Goal: Task Accomplishment & Management: Complete application form

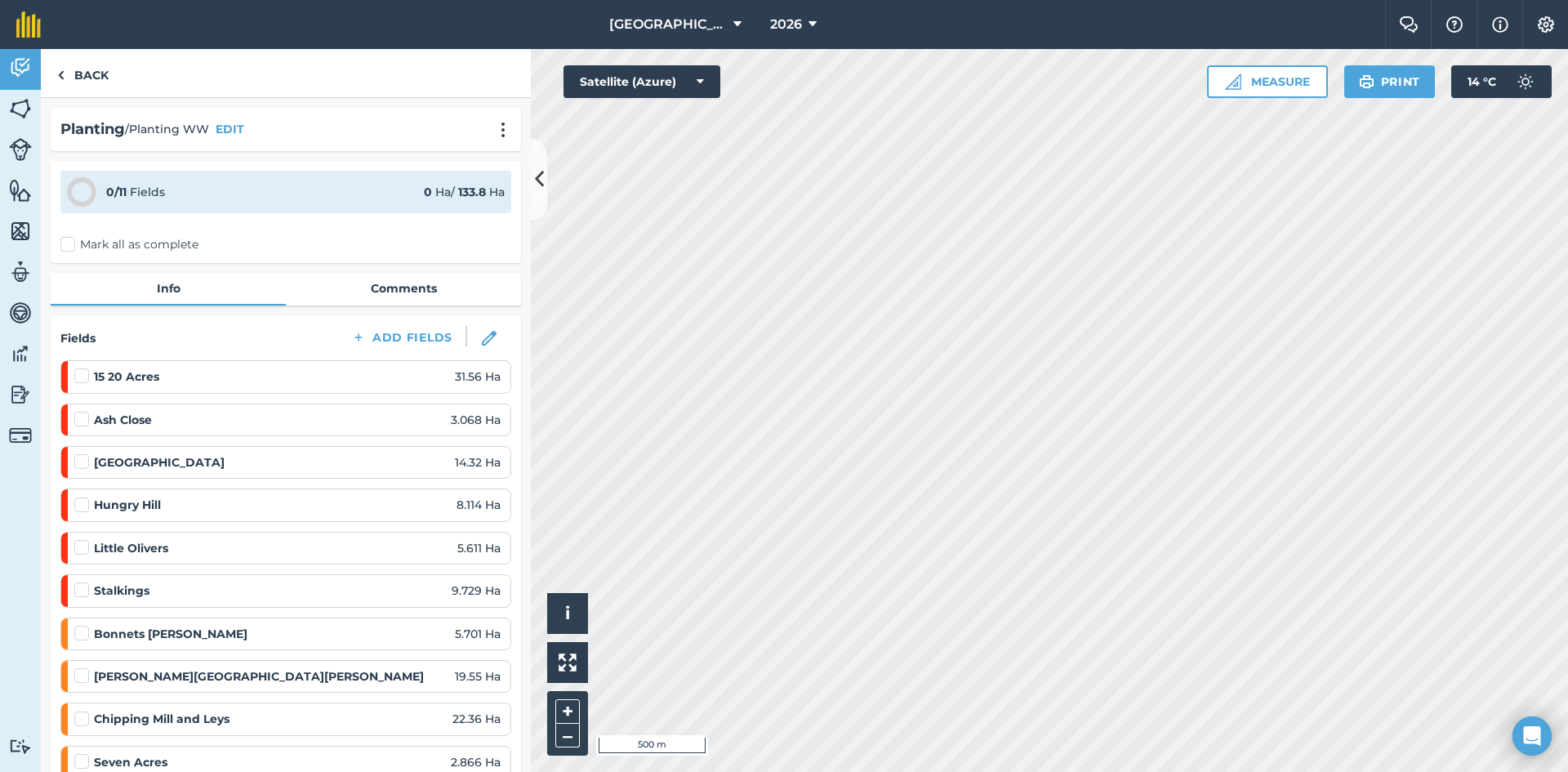
scroll to position [490, 0]
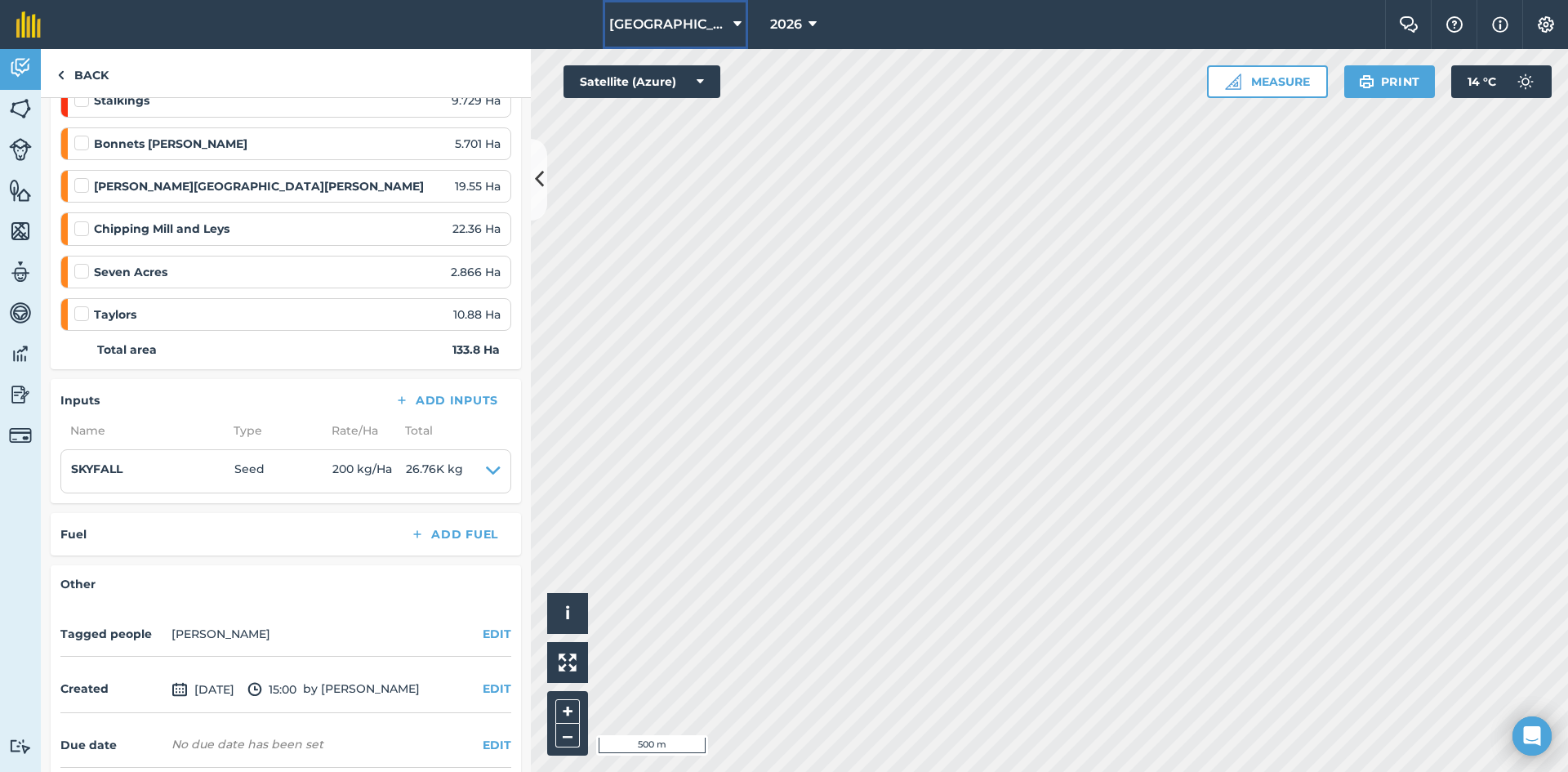
click at [691, 13] on button "[GEOGRAPHIC_DATA]" at bounding box center [676, 24] width 145 height 49
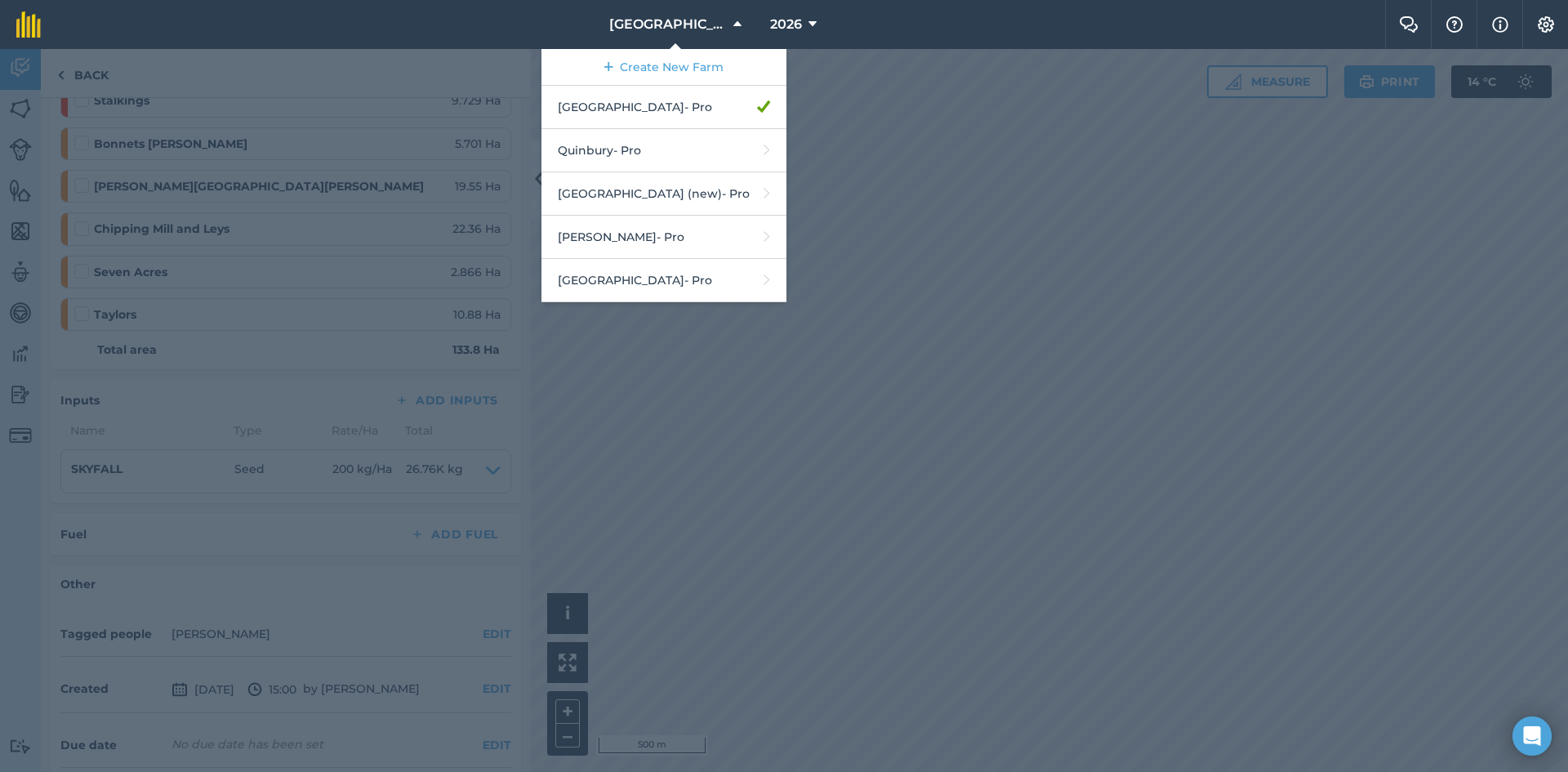
click at [844, 588] on div at bounding box center [784, 410] width 1568 height 723
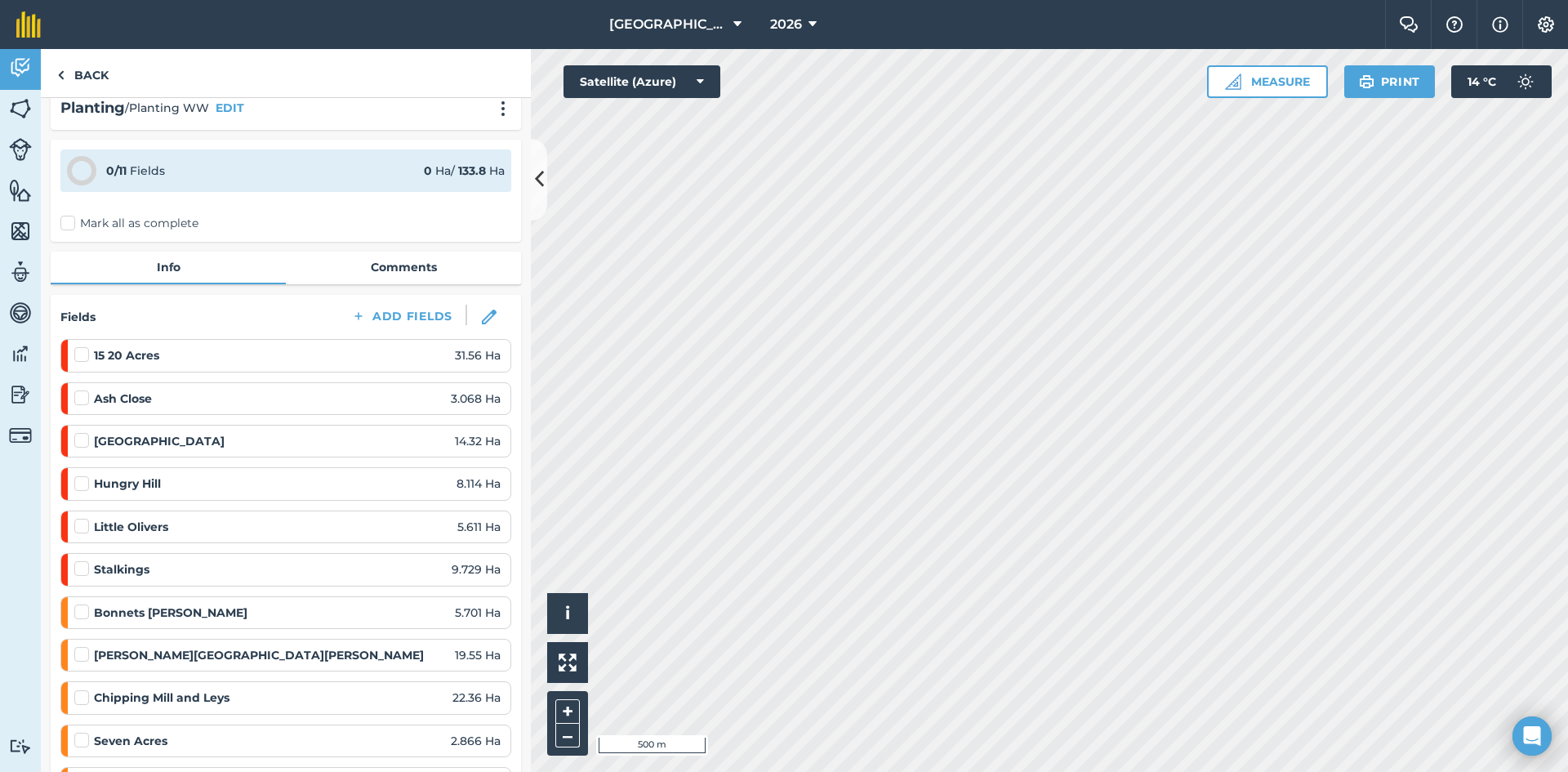
scroll to position [0, 0]
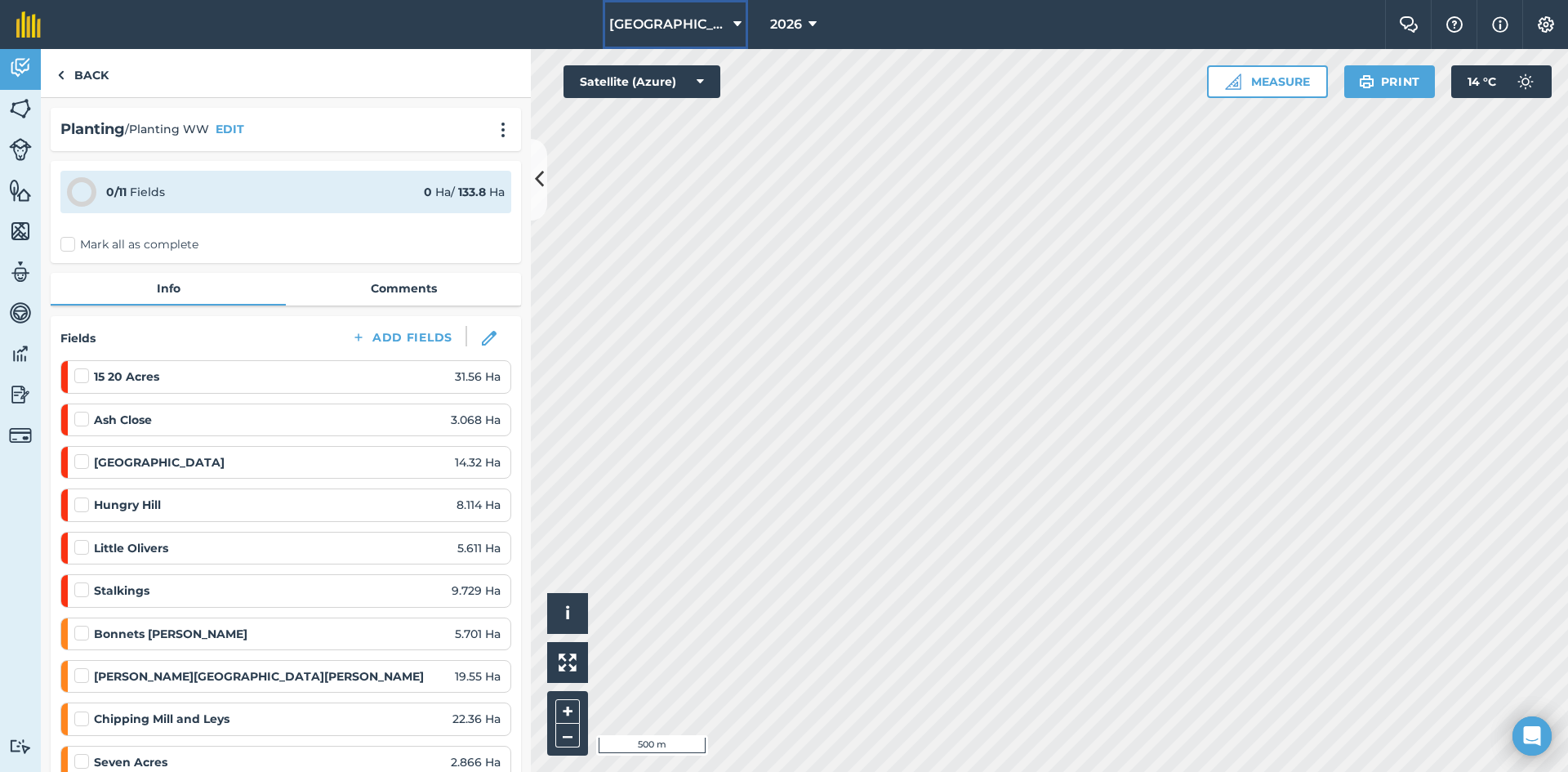
click at [679, 32] on span "[GEOGRAPHIC_DATA]" at bounding box center [668, 24] width 118 height 20
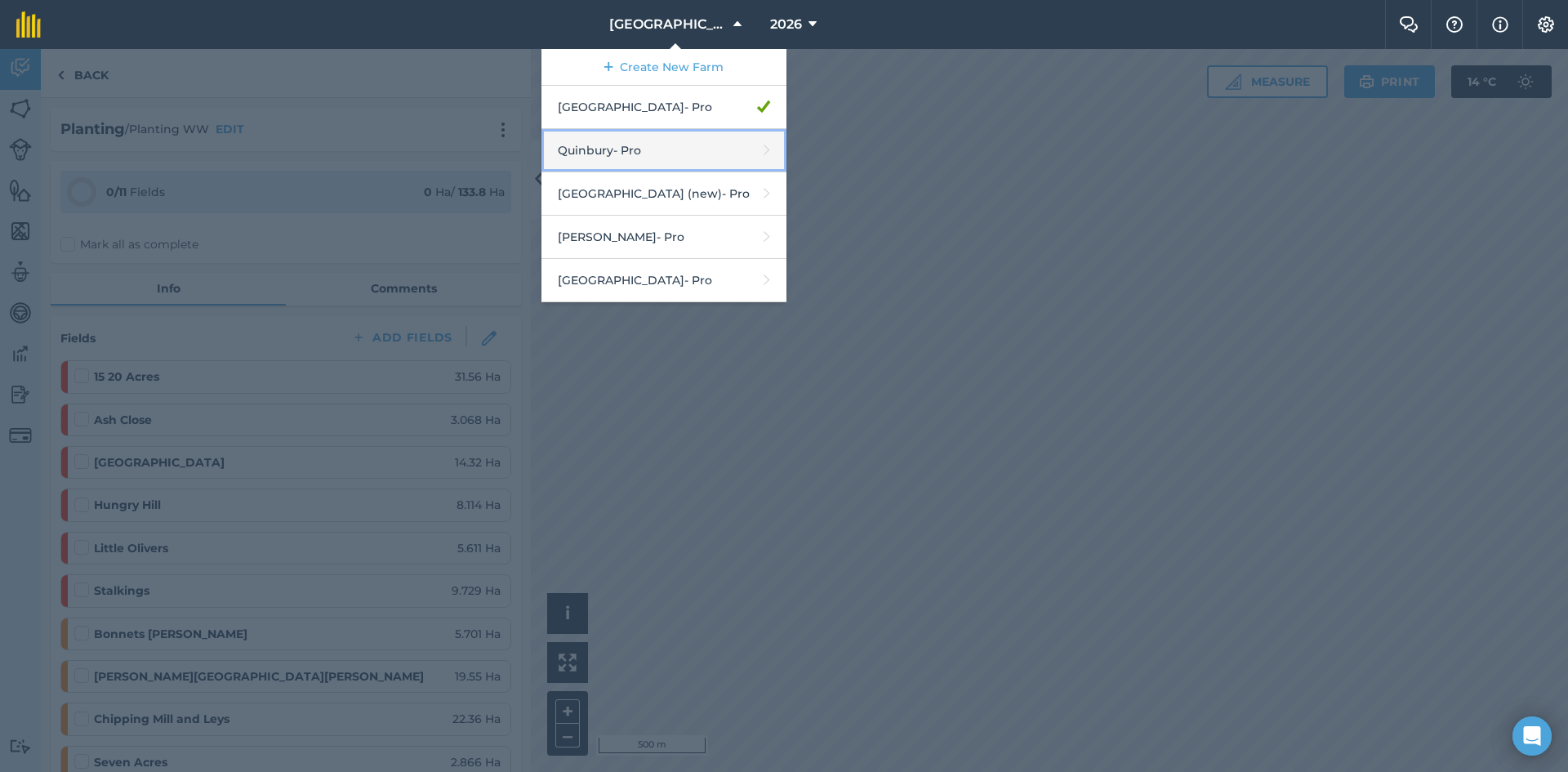
click at [644, 154] on link "Quinbury - Pro" at bounding box center [663, 151] width 245 height 43
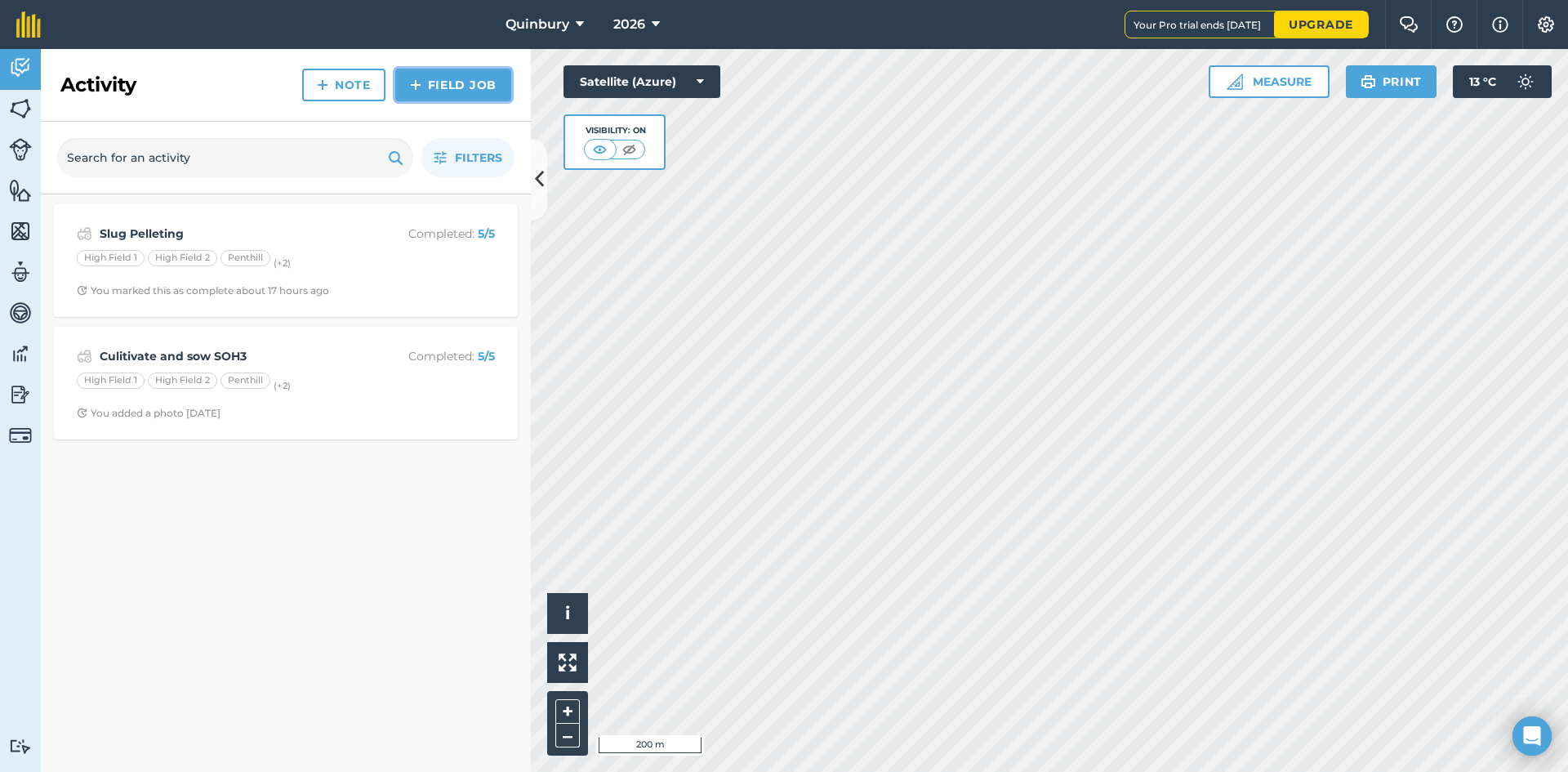
click at [466, 91] on link "Field Job" at bounding box center [452, 84] width 116 height 32
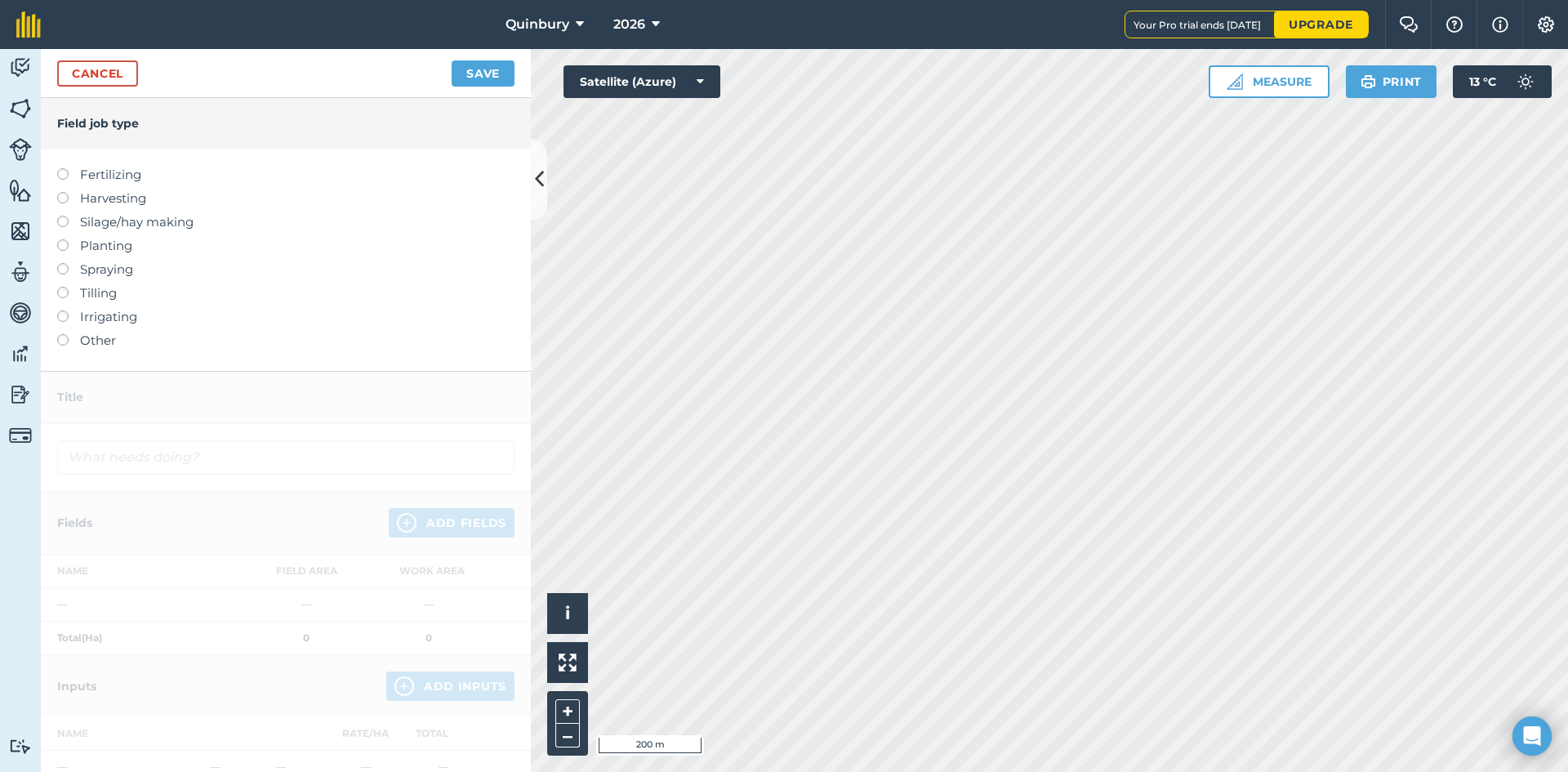
click at [119, 276] on label "Spraying" at bounding box center [286, 269] width 458 height 20
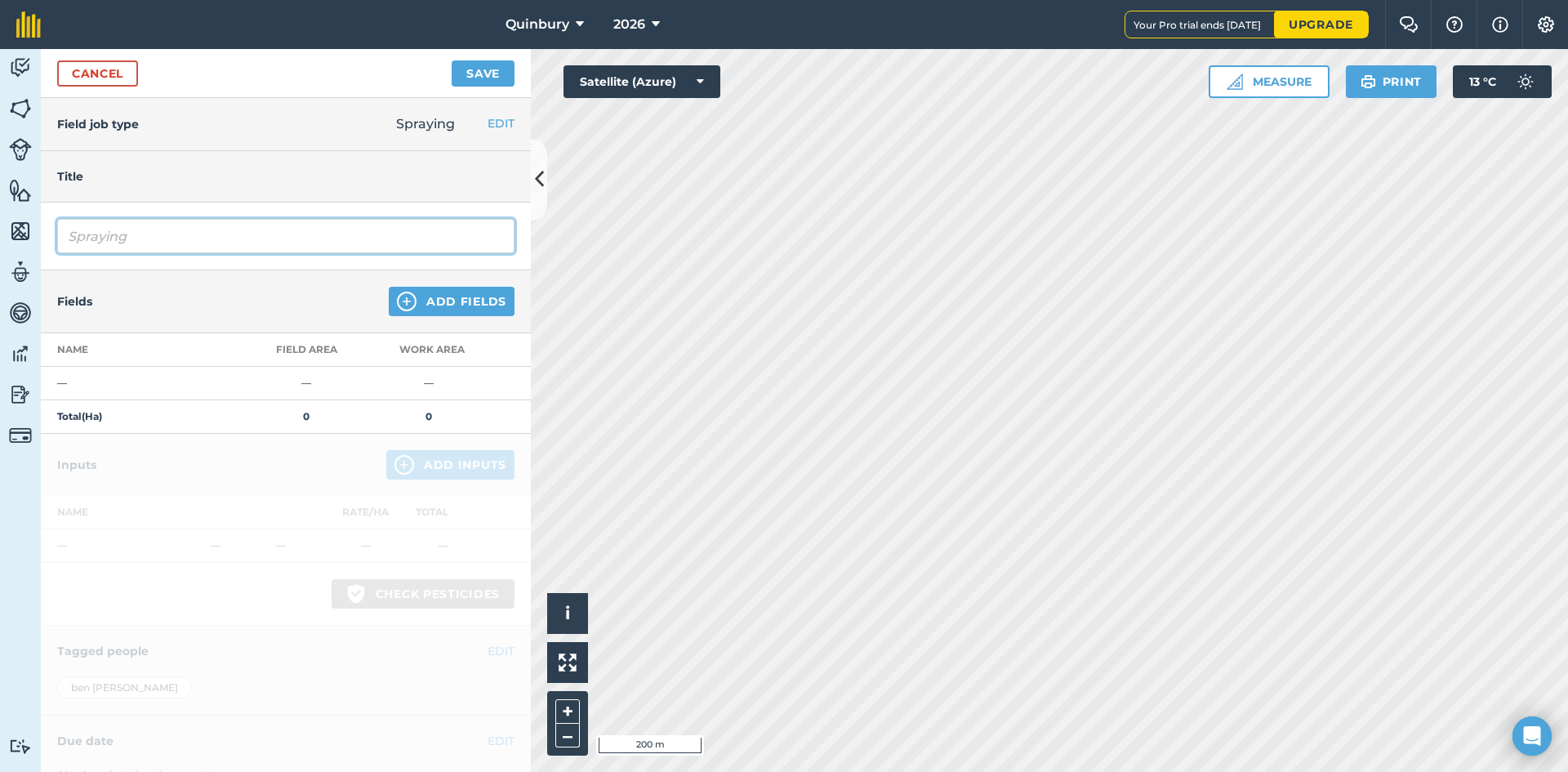
click at [159, 236] on input "Spraying" at bounding box center [286, 236] width 458 height 34
type input "Spraying Graminicide"
click at [397, 303] on img at bounding box center [407, 302] width 20 height 20
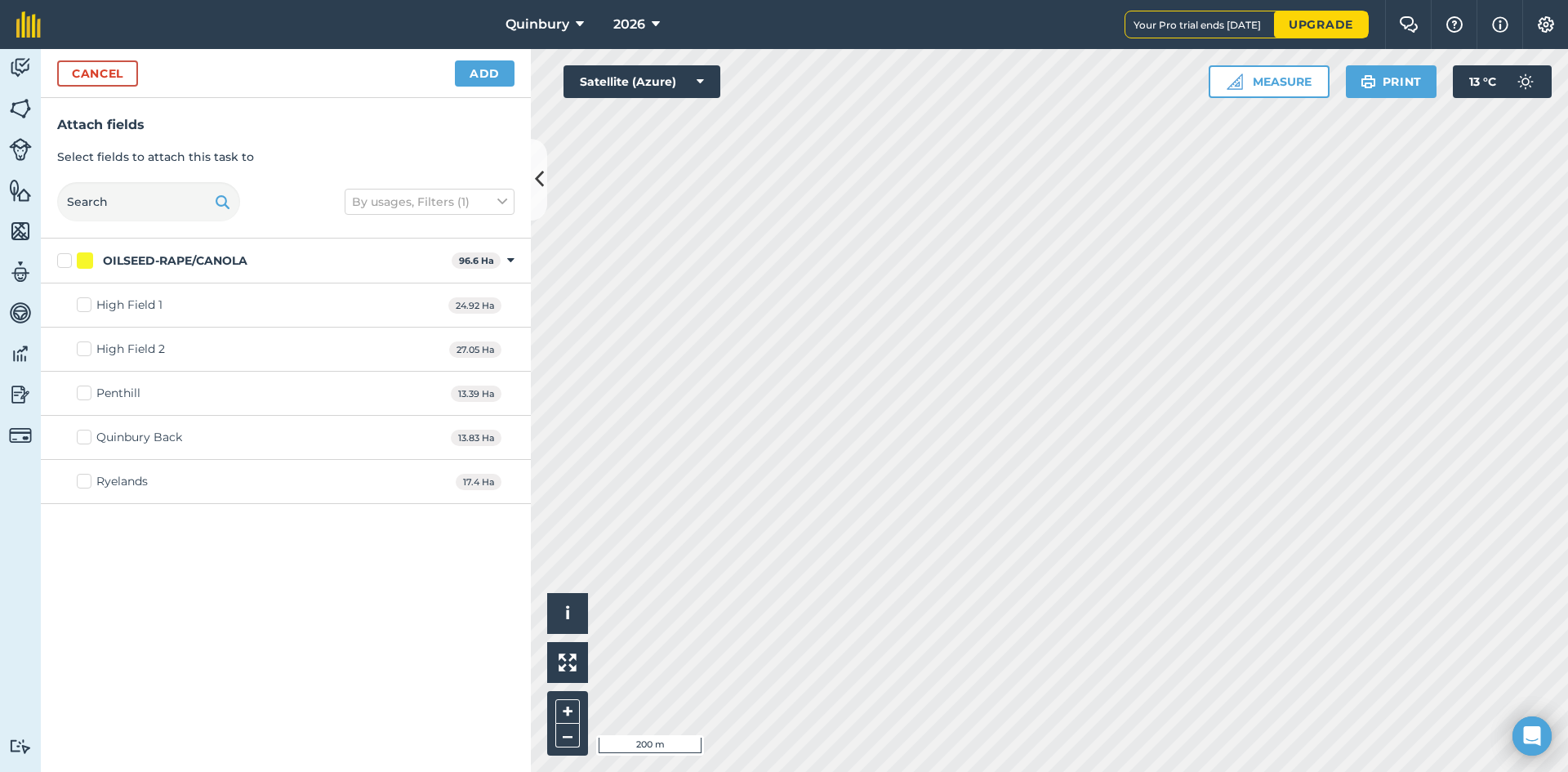
click at [65, 260] on label "OILSEED-RAPE/CANOLA" at bounding box center [251, 260] width 388 height 17
click at [65, 260] on input "OILSEED-RAPE/CANOLA" at bounding box center [63, 258] width 11 height 11
checkbox input "true"
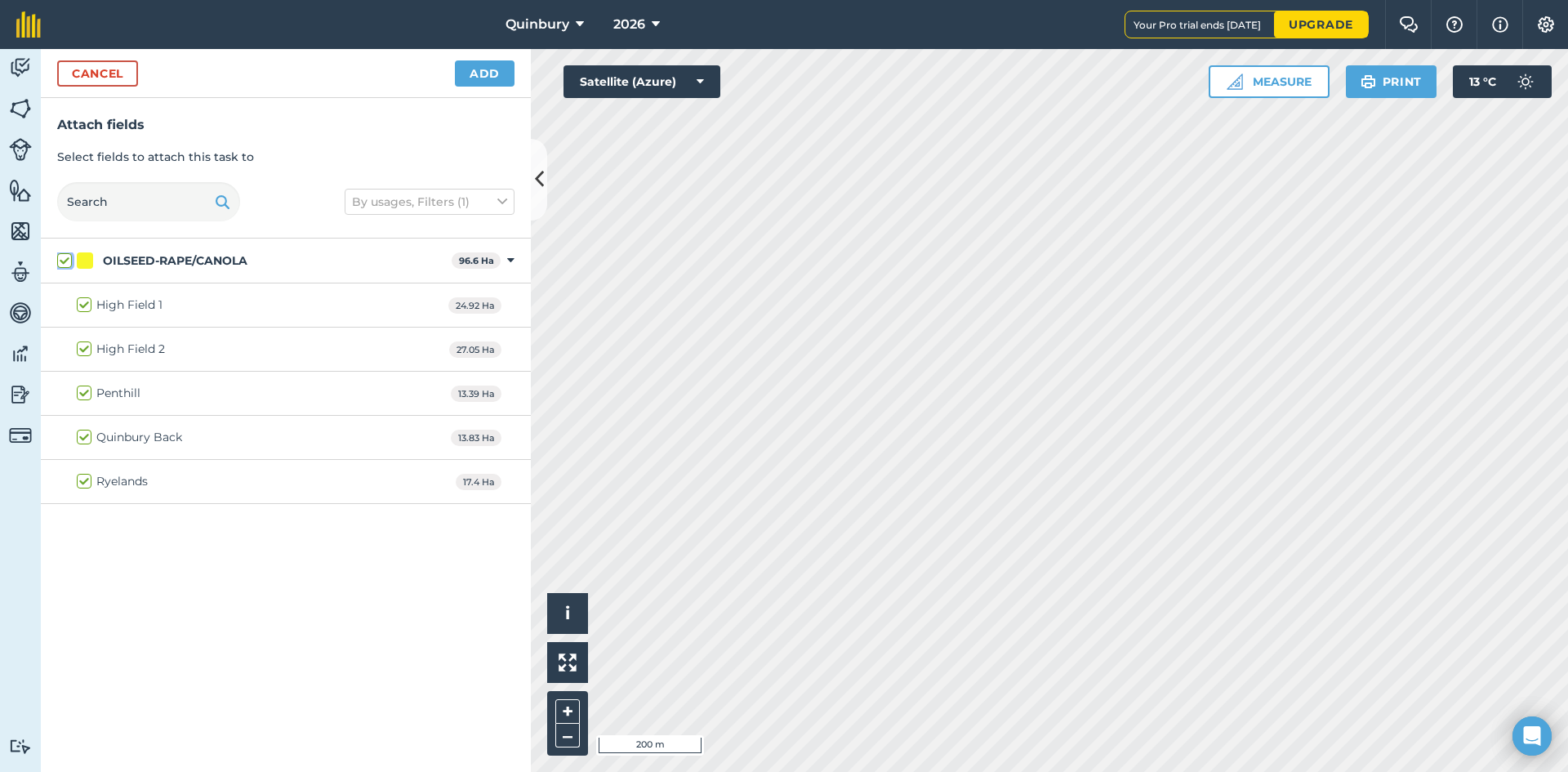
checkbox input "true"
click at [467, 76] on button "Add" at bounding box center [485, 73] width 59 height 26
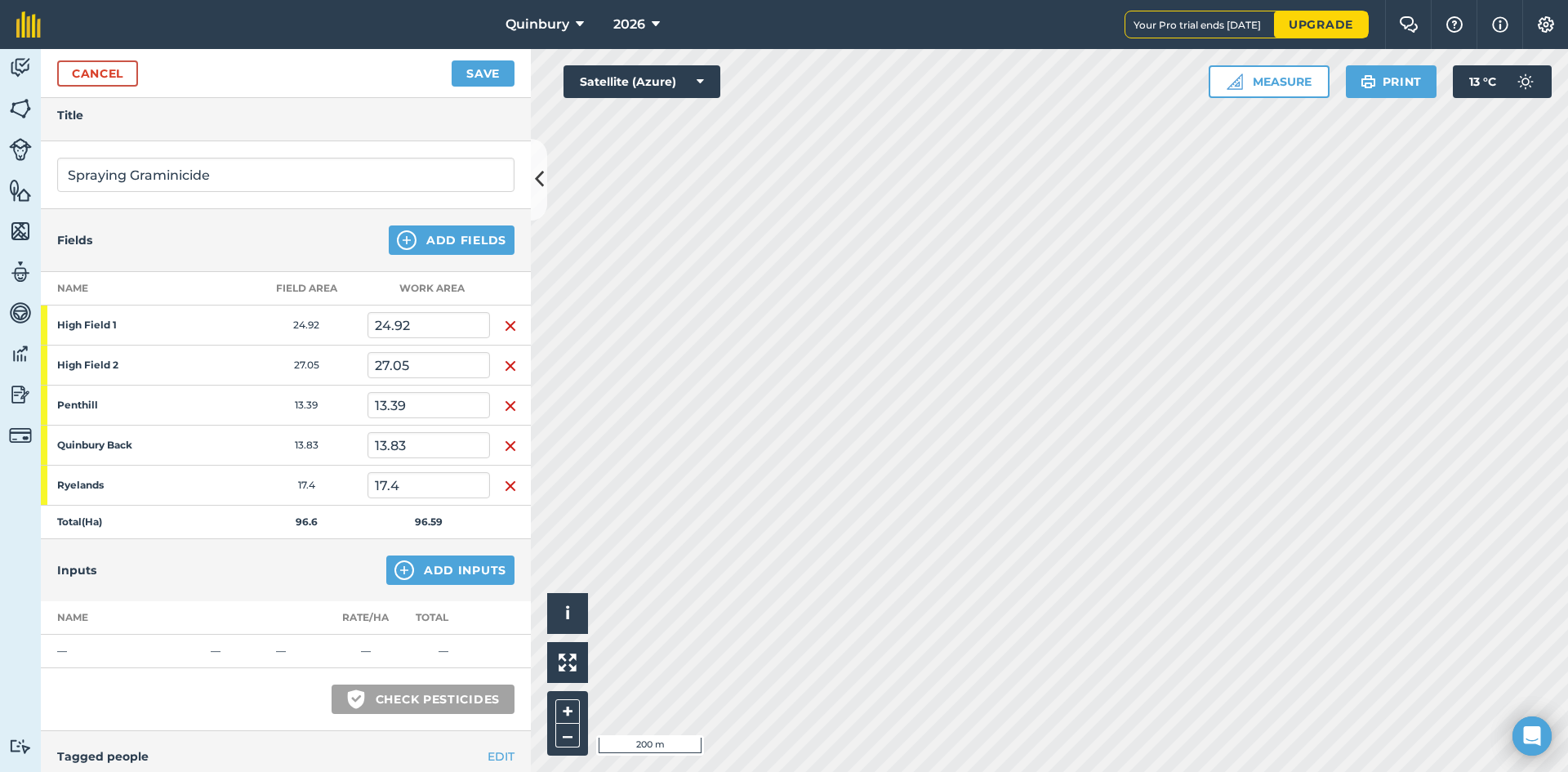
scroll to position [281, 0]
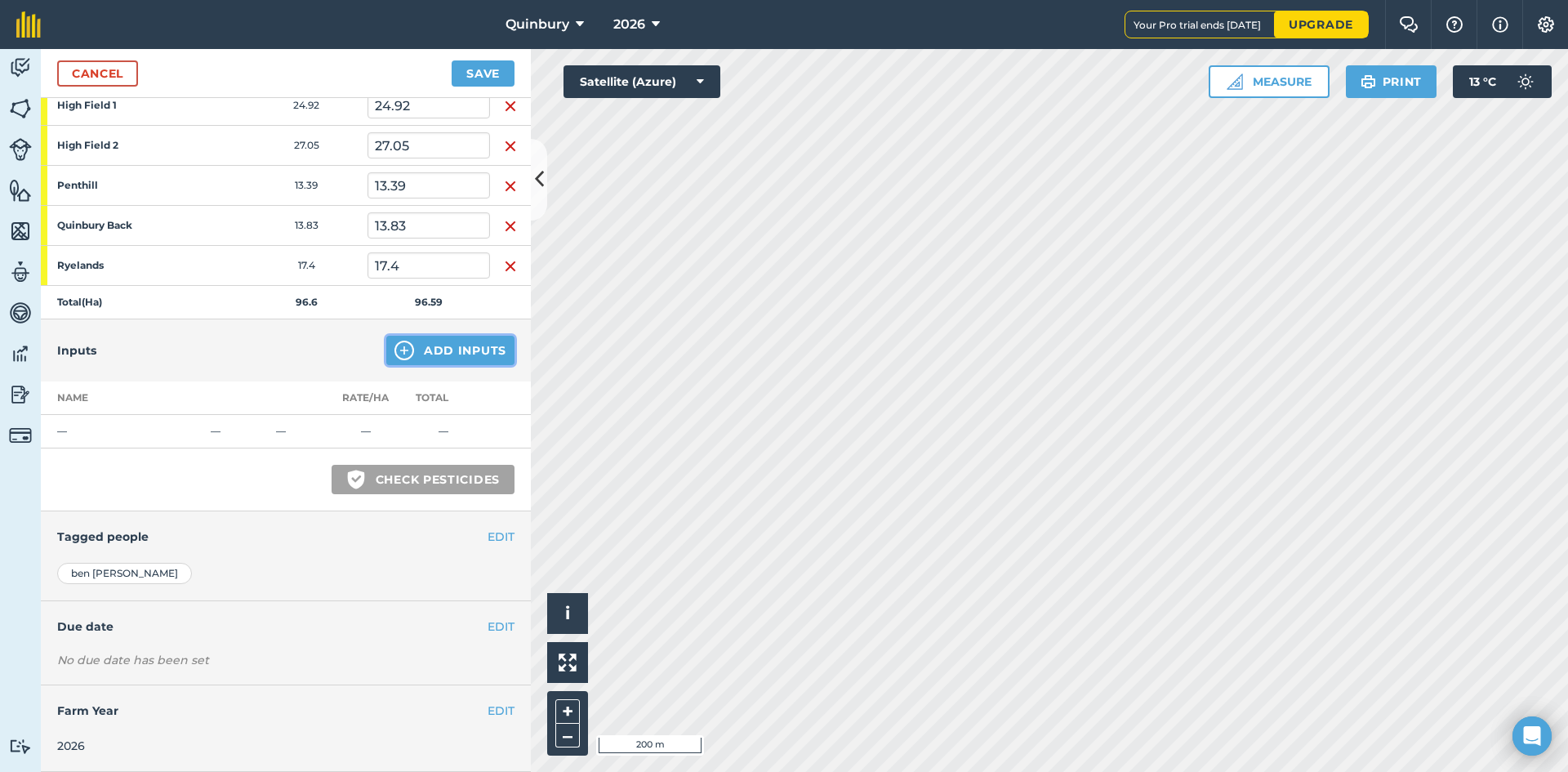
click at [412, 364] on button "Add Inputs" at bounding box center [450, 350] width 128 height 30
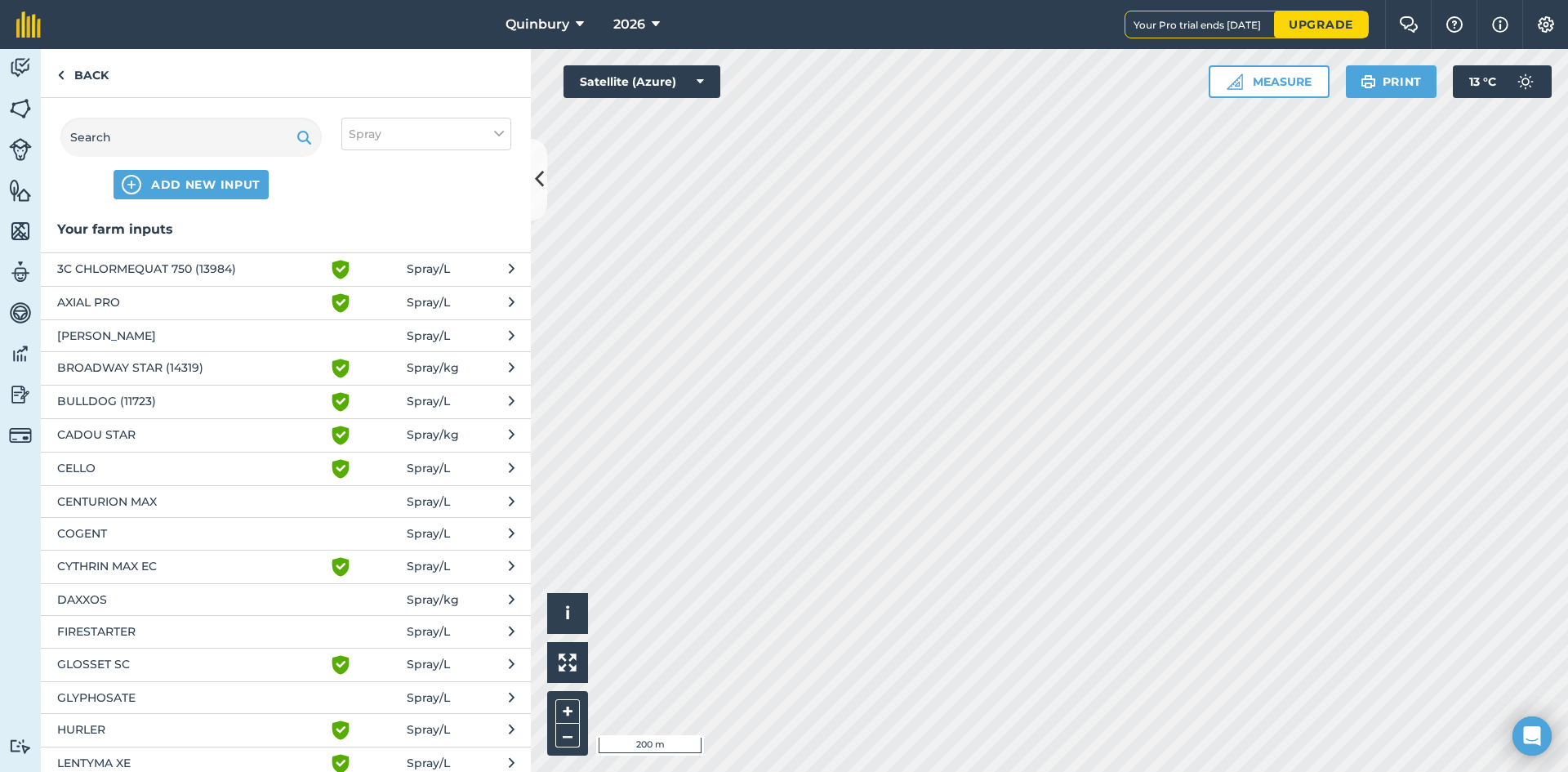
scroll to position [82, 0]
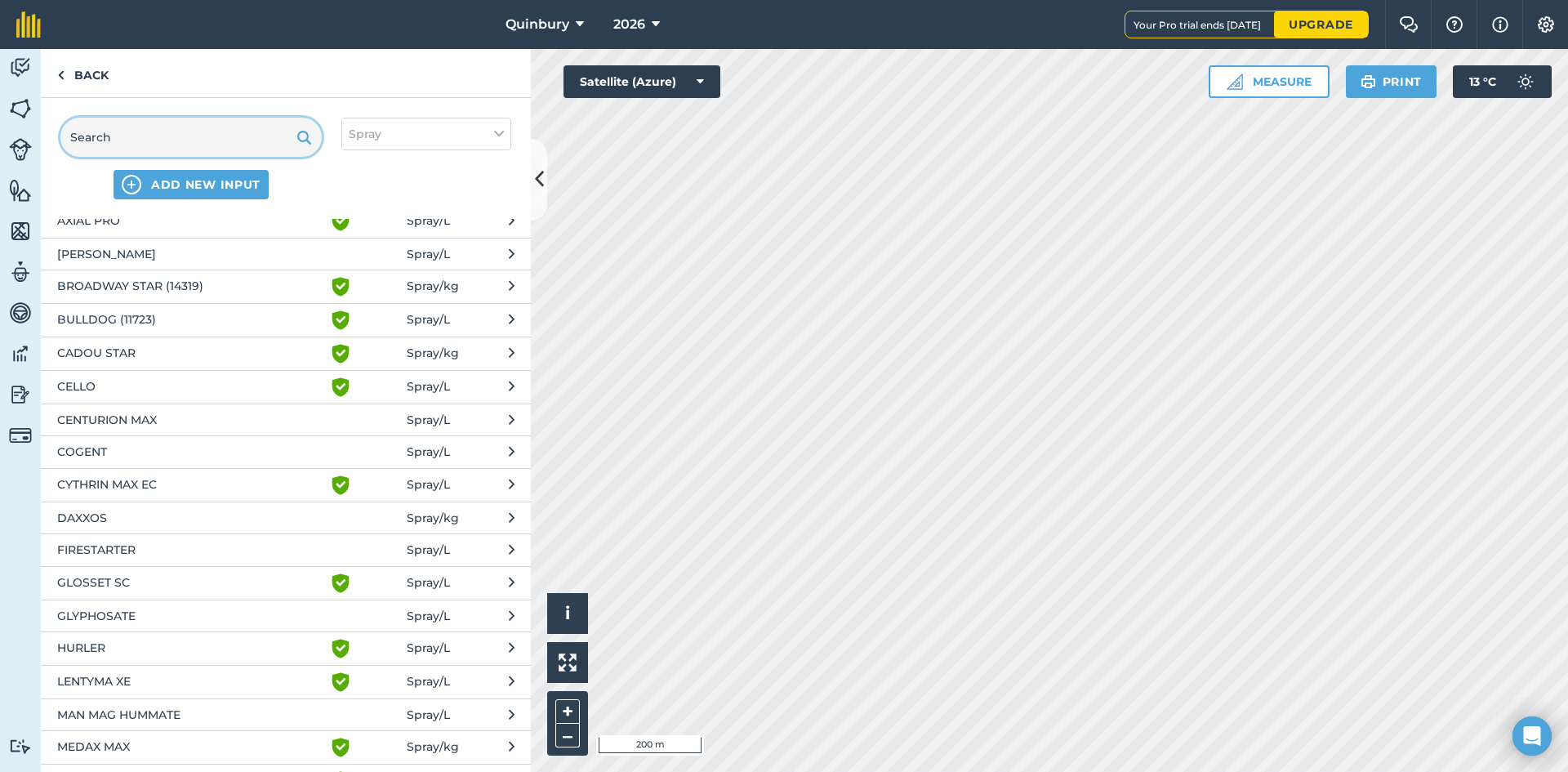
click at [136, 136] on input "text" at bounding box center [190, 137] width 261 height 39
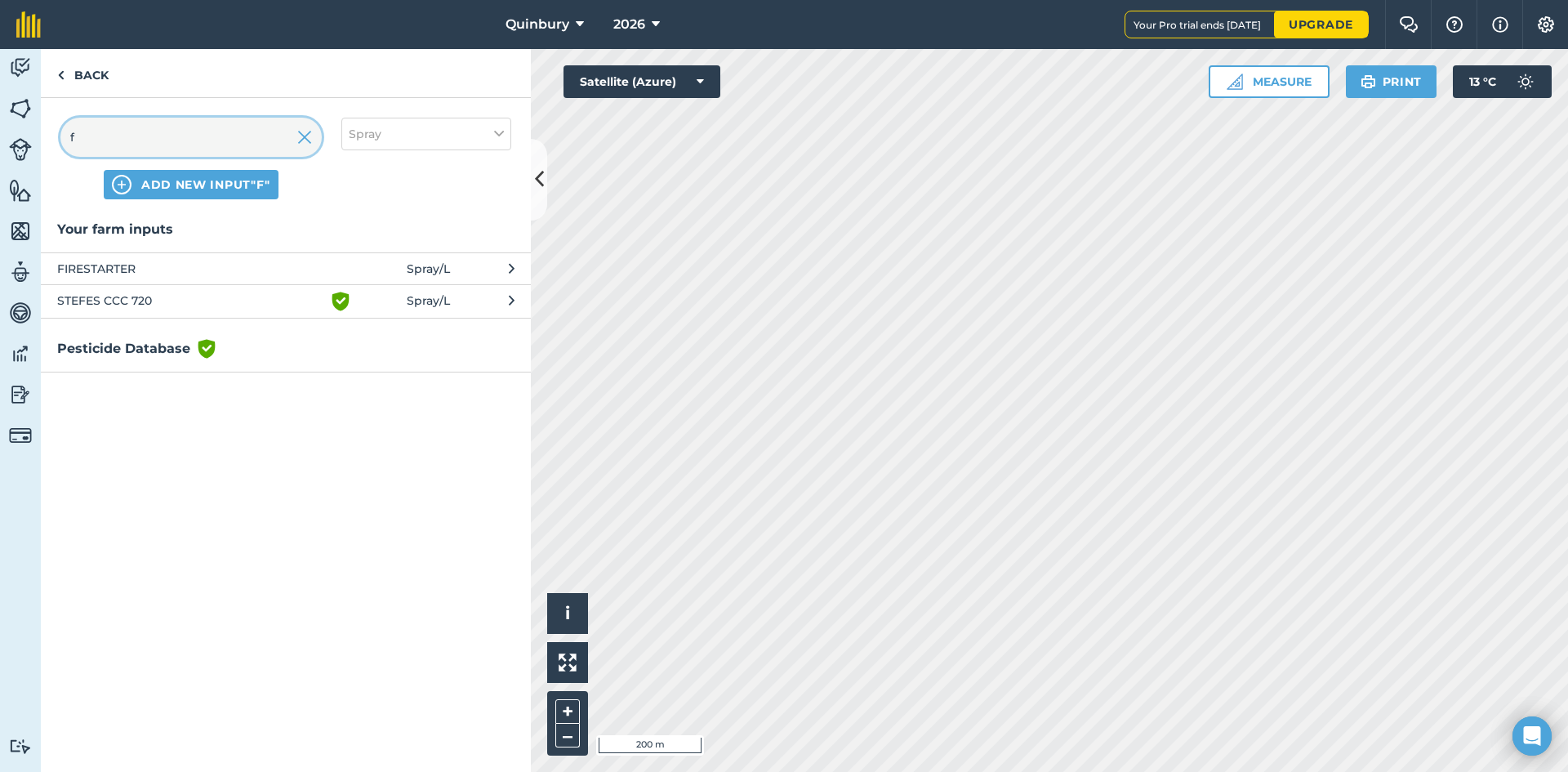
scroll to position [0, 0]
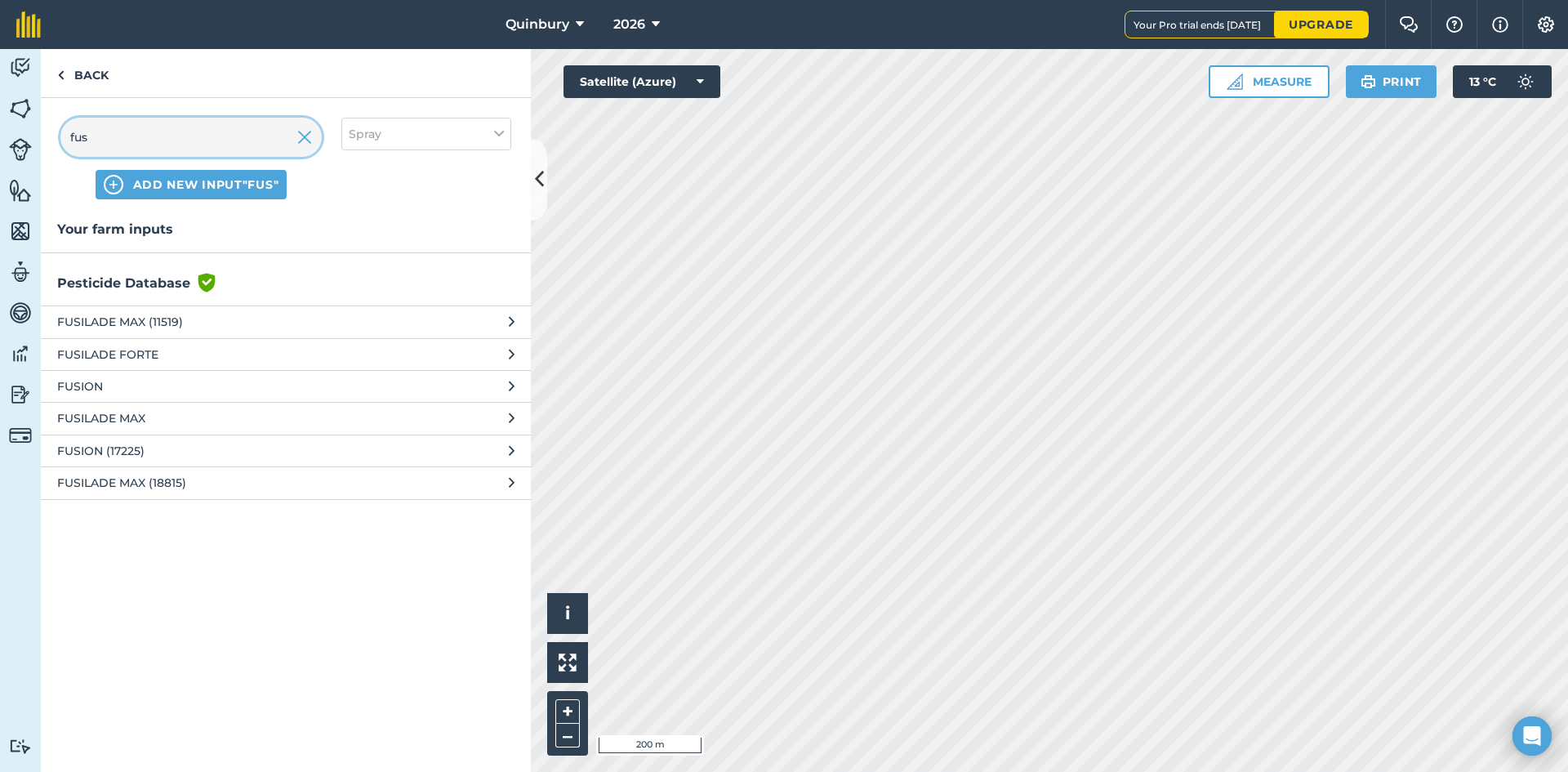
type input "fus"
click at [151, 349] on span "FUSILADE FORTE" at bounding box center [191, 355] width 267 height 18
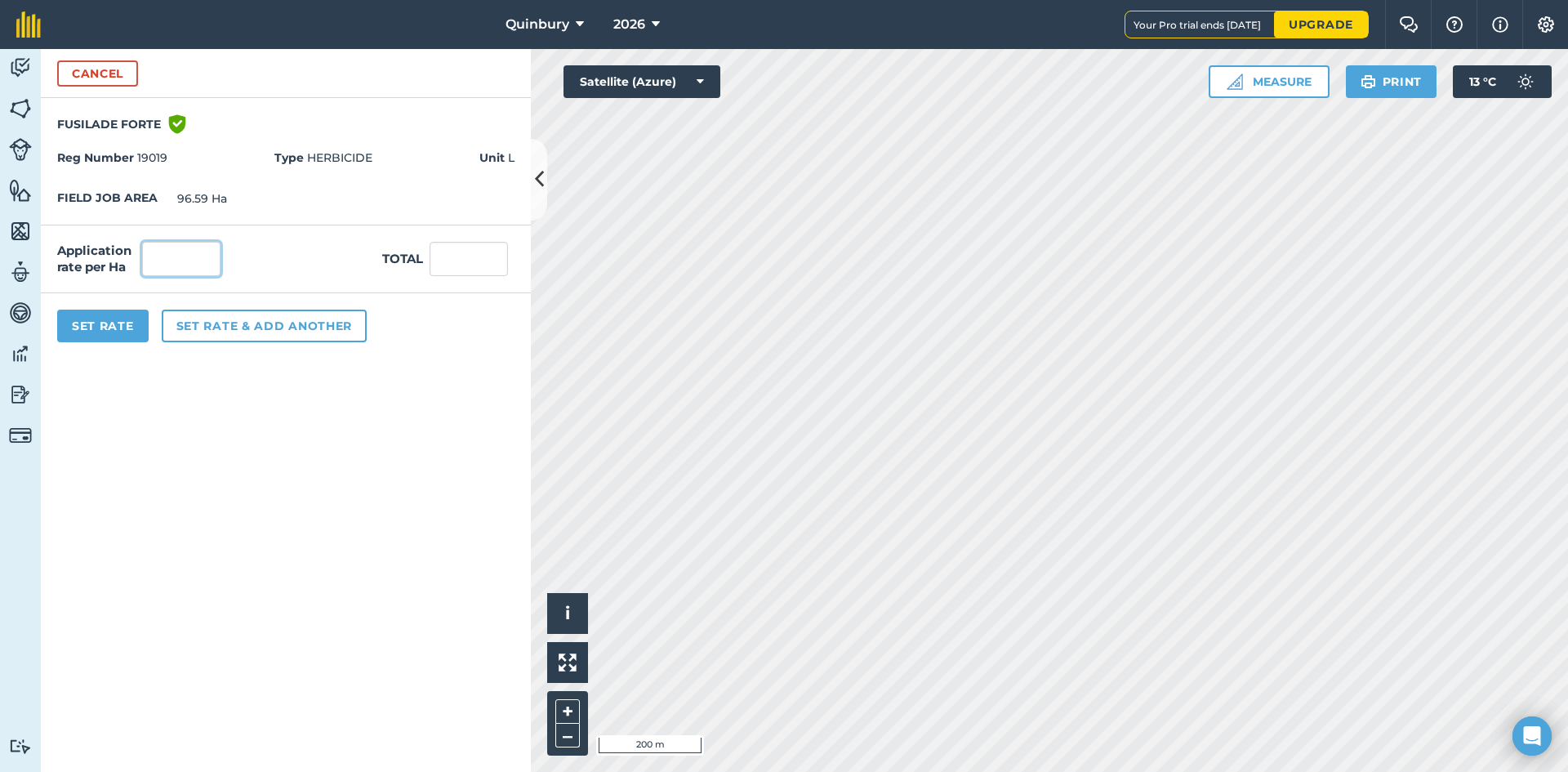
click at [188, 259] on input "text" at bounding box center [180, 259] width 78 height 34
type input "1"
type input "96.59"
click at [226, 395] on form "Cancel FUSILADE FORTE Green shield with white tick Reg Number 19019 Type HERBIC…" at bounding box center [285, 410] width 490 height 723
click at [121, 327] on button "Set Rate" at bounding box center [103, 326] width 92 height 32
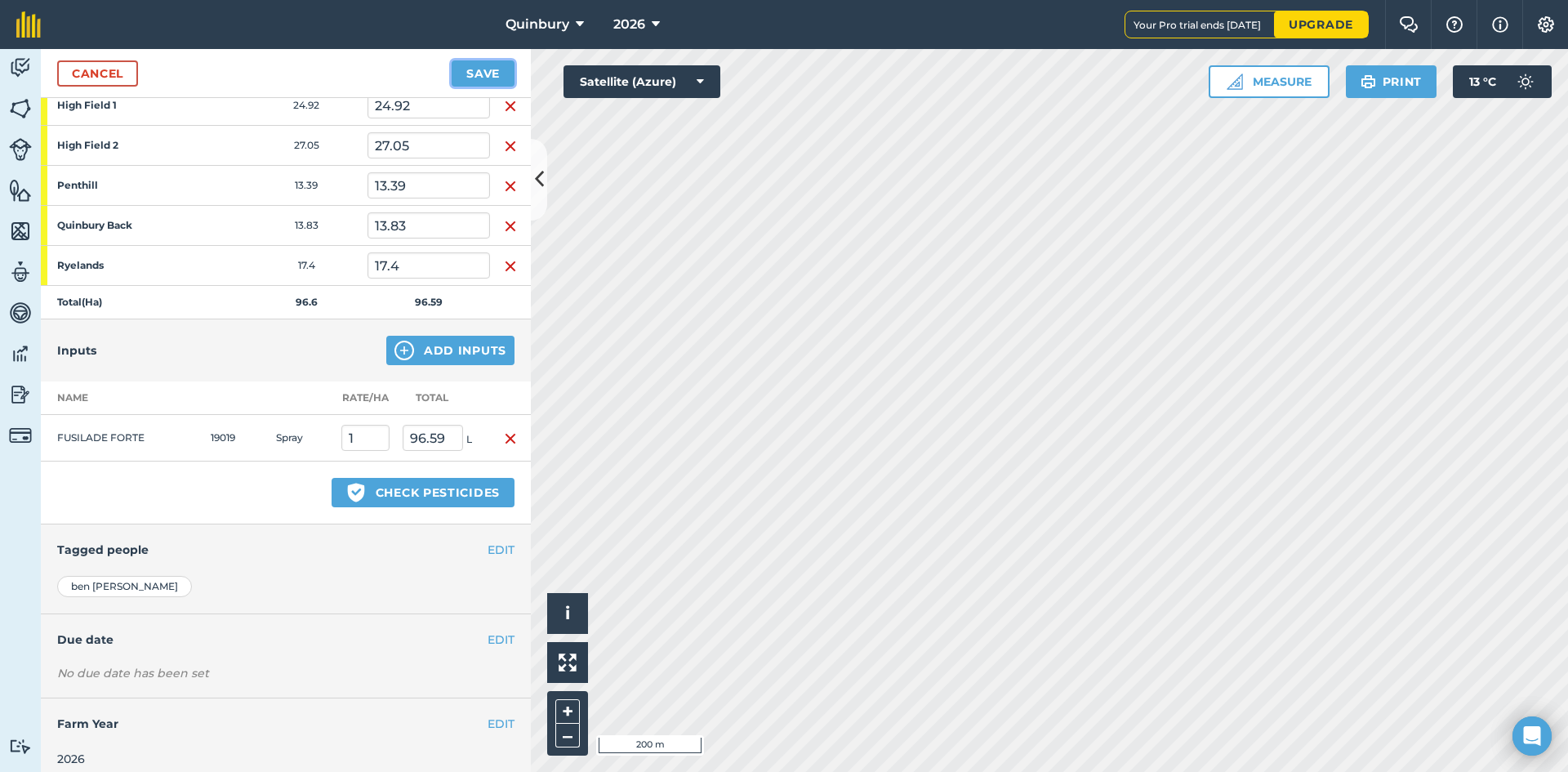
click at [483, 68] on button "Save" at bounding box center [483, 73] width 63 height 26
